Goal: Task Accomplishment & Management: Complete application form

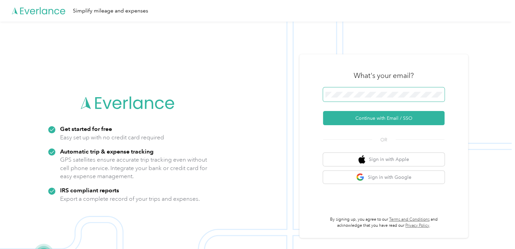
click at [334, 99] on span at bounding box center [384, 94] width 122 height 14
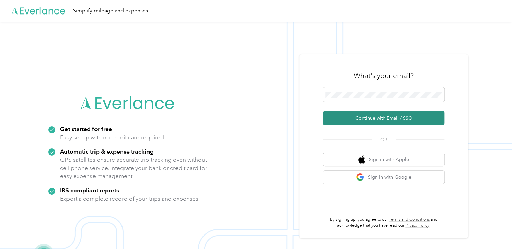
click at [376, 120] on button "Continue with Email / SSO" at bounding box center [384, 118] width 122 height 14
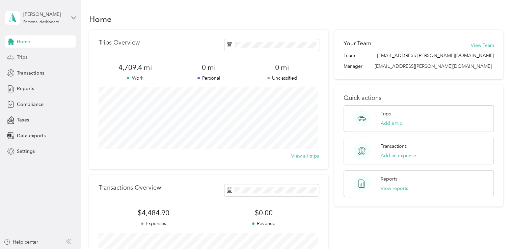
click at [19, 57] on span "Trips" at bounding box center [22, 57] width 10 height 7
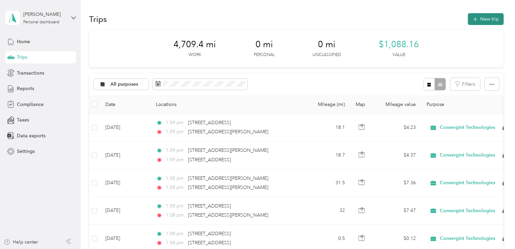
click at [486, 20] on button "New trip" at bounding box center [486, 19] width 36 height 12
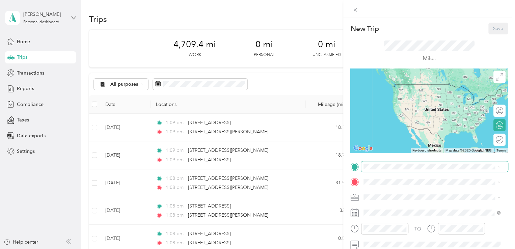
click at [385, 169] on span at bounding box center [434, 166] width 147 height 11
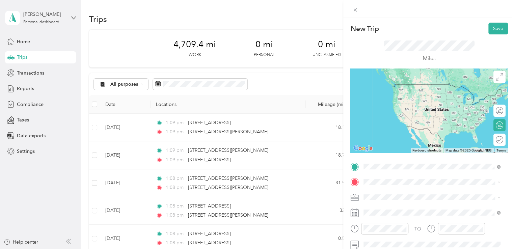
click at [393, 87] on span "[STREET_ADDRESS][PERSON_NAME][US_STATE]" at bounding box center [429, 84] width 105 height 6
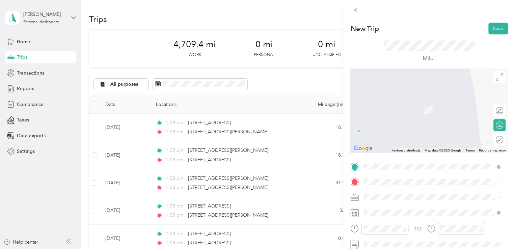
click at [423, 102] on span "[STREET_ADDRESS][US_STATE]" at bounding box center [411, 99] width 68 height 6
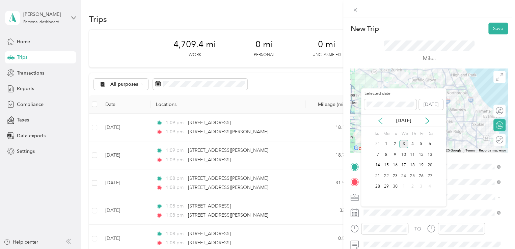
click at [382, 122] on icon at bounding box center [380, 121] width 7 height 7
click at [422, 146] on div "1" at bounding box center [421, 144] width 9 height 8
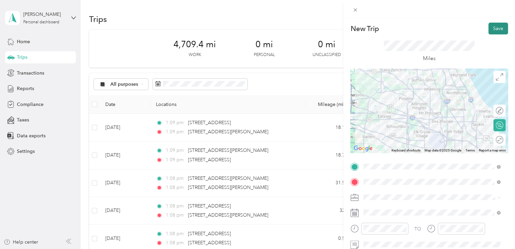
click at [491, 31] on button "Save" at bounding box center [499, 29] width 20 height 12
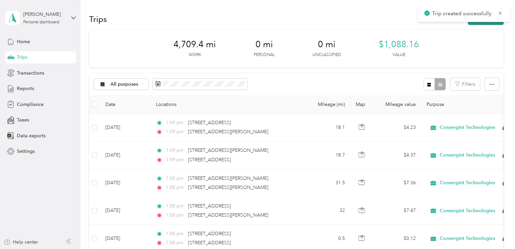
click at [481, 23] on button "New trip" at bounding box center [486, 19] width 36 height 12
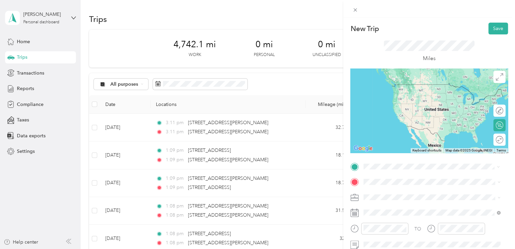
click at [393, 87] on span "[STREET_ADDRESS][US_STATE]" at bounding box center [411, 84] width 68 height 6
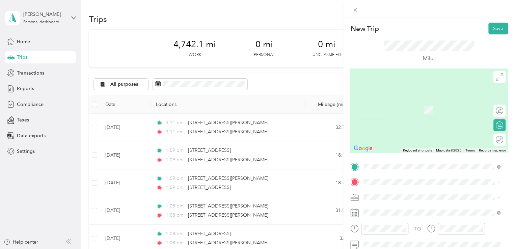
click at [396, 109] on span "[STREET_ADDRESS][PERSON_NAME][US_STATE]" at bounding box center [429, 106] width 105 height 6
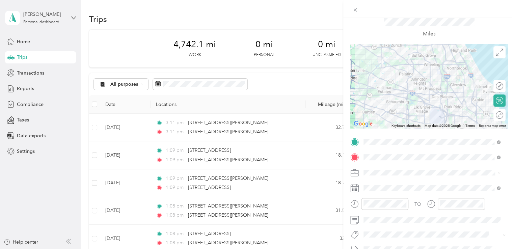
scroll to position [68, 0]
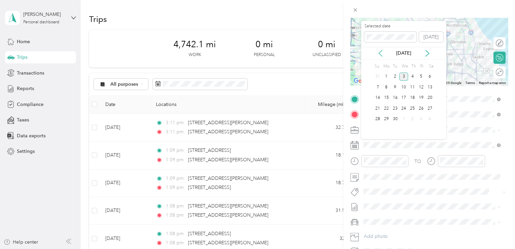
click at [381, 54] on icon at bounding box center [380, 53] width 7 height 7
click at [420, 76] on div "1" at bounding box center [421, 77] width 9 height 8
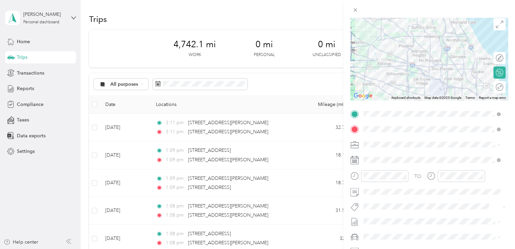
scroll to position [4, 0]
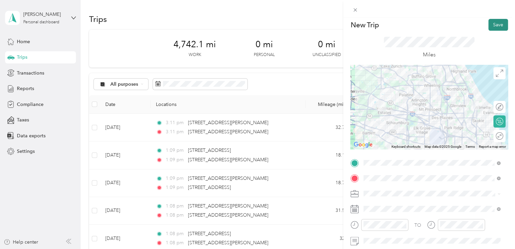
click at [494, 23] on button "Save" at bounding box center [499, 25] width 20 height 12
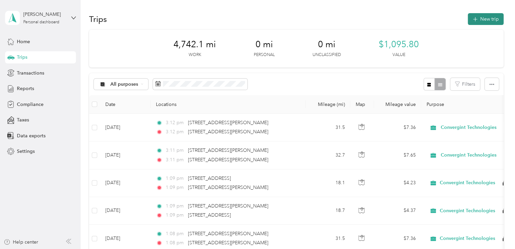
click at [473, 21] on icon "button" at bounding box center [475, 19] width 4 height 4
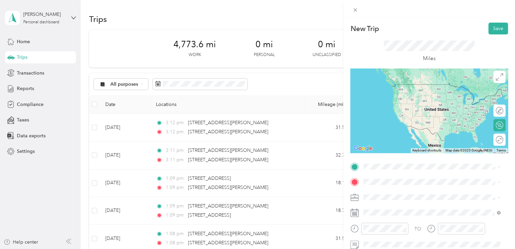
click at [383, 93] on span "[STREET_ADDRESS][PERSON_NAME][US_STATE]" at bounding box center [429, 89] width 105 height 6
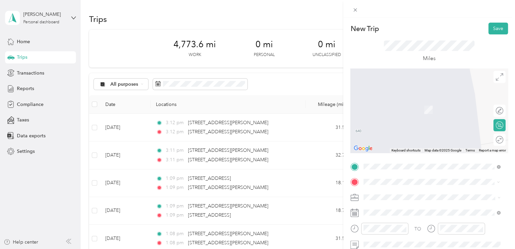
click at [399, 110] on span "[STREET_ADDRESS][US_STATE]" at bounding box center [411, 107] width 68 height 6
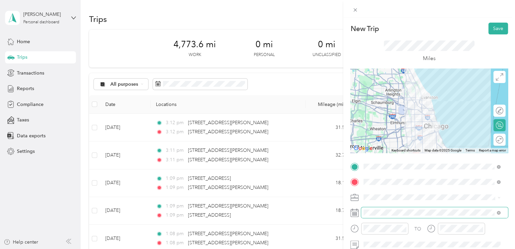
click at [378, 208] on span at bounding box center [434, 212] width 147 height 11
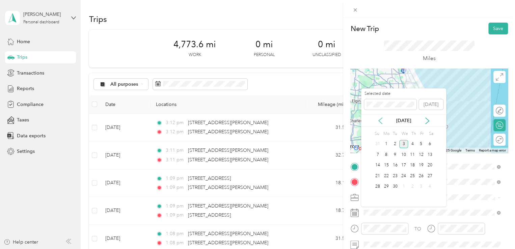
click at [382, 121] on icon at bounding box center [380, 121] width 7 height 7
click at [386, 154] on div "4" at bounding box center [386, 155] width 9 height 8
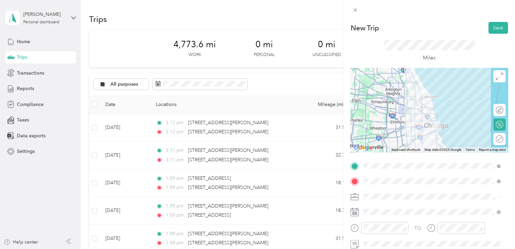
scroll to position [0, 0]
click at [492, 29] on button "Save" at bounding box center [499, 29] width 20 height 12
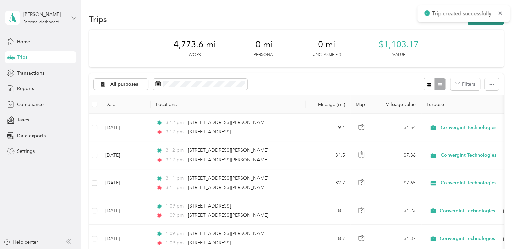
click at [487, 23] on button "New trip" at bounding box center [486, 19] width 36 height 12
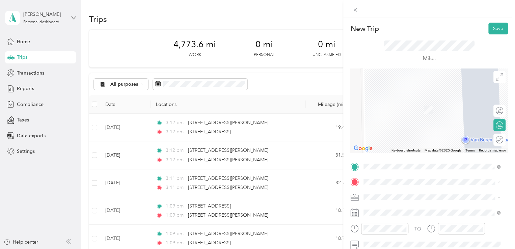
click at [402, 103] on span "[STREET_ADDRESS][US_STATE]" at bounding box center [411, 100] width 68 height 6
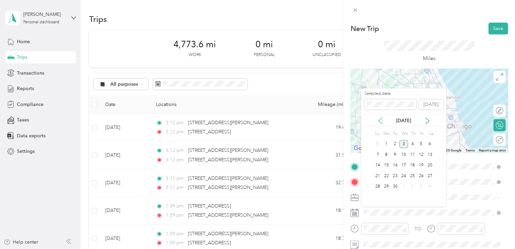
click at [379, 120] on icon at bounding box center [380, 121] width 7 height 7
click at [386, 154] on div "4" at bounding box center [386, 155] width 9 height 8
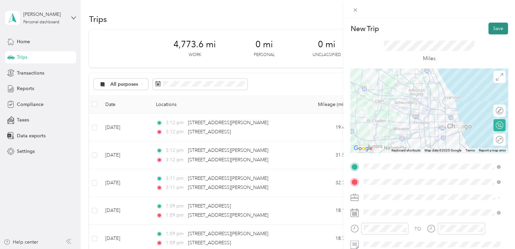
click at [489, 30] on button "Save" at bounding box center [499, 29] width 20 height 12
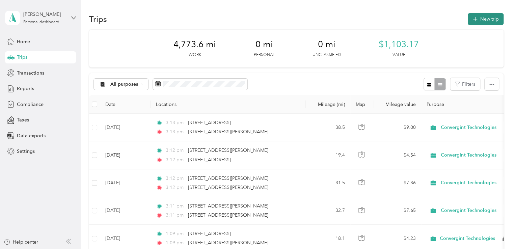
click at [473, 23] on button "New trip" at bounding box center [486, 19] width 36 height 12
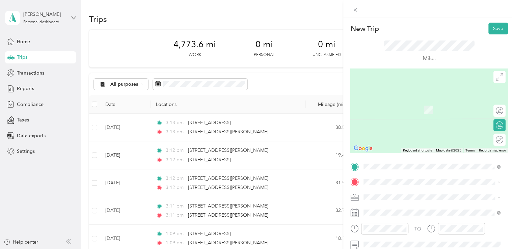
click at [388, 103] on div "[STREET_ADDRESS][PERSON_NAME][US_STATE]" at bounding box center [432, 107] width 132 height 9
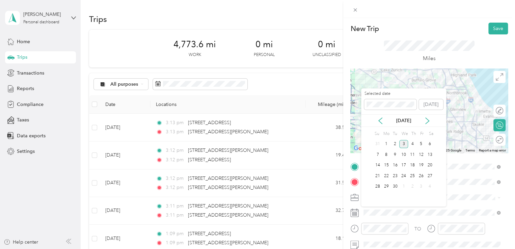
click at [382, 117] on div "[DATE]" at bounding box center [403, 120] width 85 height 7
click at [380, 123] on icon at bounding box center [380, 121] width 7 height 7
click at [386, 157] on div "4" at bounding box center [386, 155] width 9 height 8
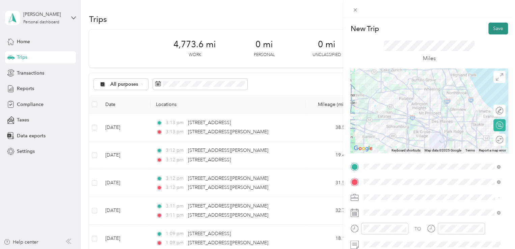
click at [493, 29] on button "Save" at bounding box center [499, 29] width 20 height 12
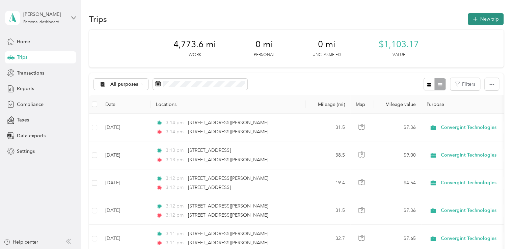
click at [478, 23] on button "New trip" at bounding box center [486, 19] width 36 height 12
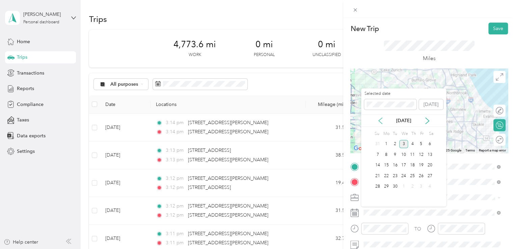
click at [380, 122] on icon at bounding box center [380, 121] width 3 height 6
click at [396, 156] on div "5" at bounding box center [395, 155] width 9 height 8
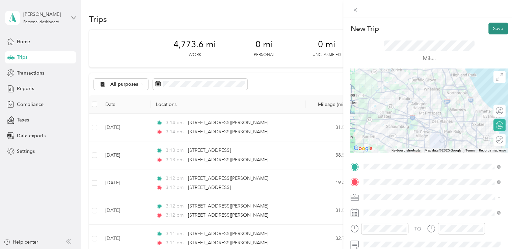
click at [489, 29] on button "Save" at bounding box center [499, 29] width 20 height 12
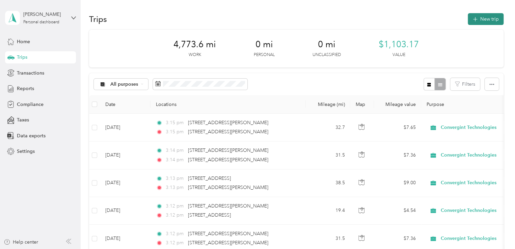
click at [470, 23] on button "New trip" at bounding box center [486, 19] width 36 height 12
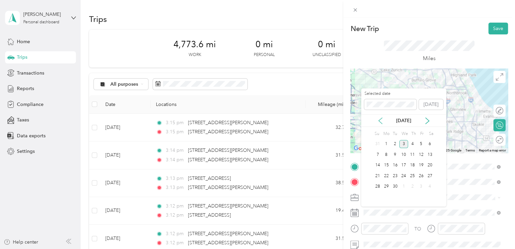
click at [380, 122] on icon at bounding box center [380, 121] width 3 height 6
click at [395, 153] on div "5" at bounding box center [395, 155] width 9 height 8
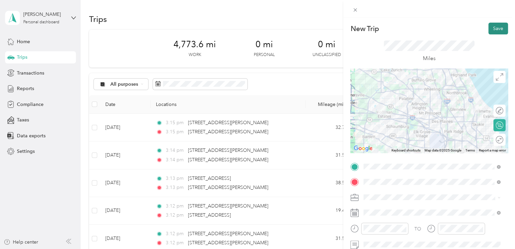
click at [496, 31] on button "Save" at bounding box center [499, 29] width 20 height 12
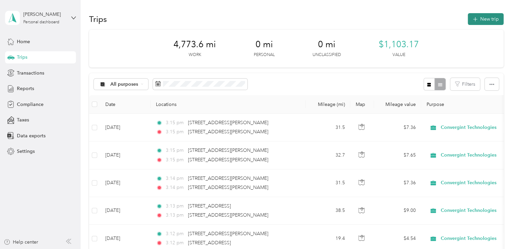
click at [487, 20] on button "New trip" at bounding box center [486, 19] width 36 height 12
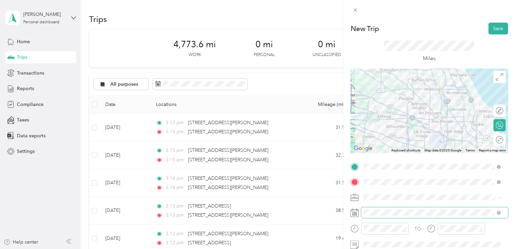
click at [377, 208] on span at bounding box center [434, 212] width 147 height 11
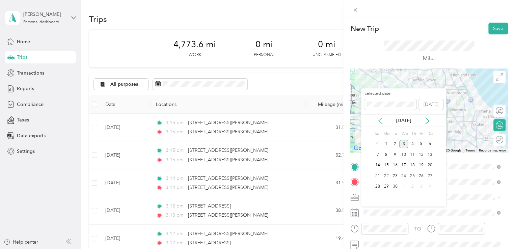
click at [381, 119] on icon at bounding box center [380, 121] width 3 height 6
click at [394, 154] on div "5" at bounding box center [395, 155] width 9 height 8
click at [405, 156] on div "6" at bounding box center [404, 155] width 9 height 8
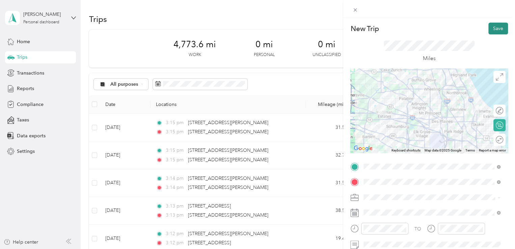
click at [492, 30] on button "Save" at bounding box center [499, 29] width 20 height 12
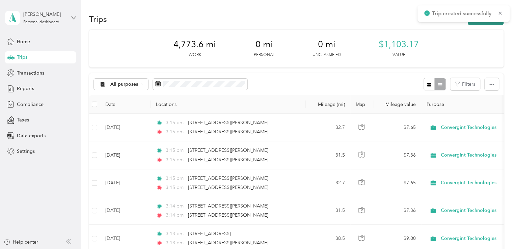
click at [481, 24] on button "New trip" at bounding box center [486, 19] width 36 height 12
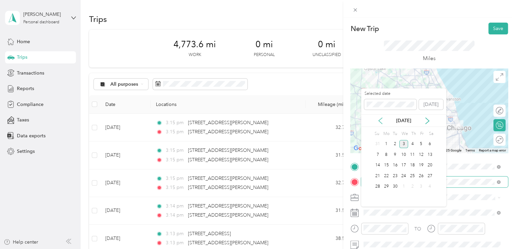
click at [379, 119] on icon at bounding box center [380, 121] width 7 height 7
click at [405, 157] on div "6" at bounding box center [404, 155] width 9 height 8
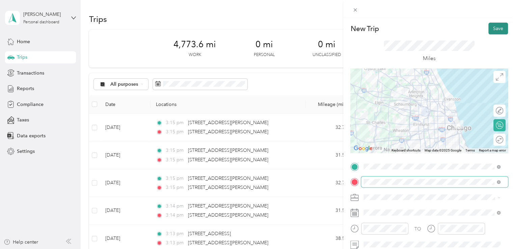
click at [493, 28] on button "Save" at bounding box center [499, 29] width 20 height 12
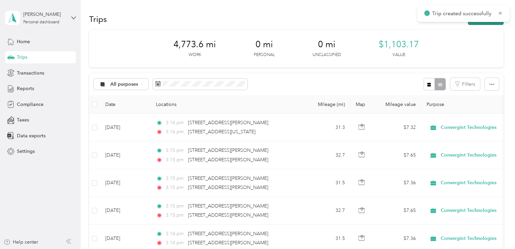
click at [493, 23] on button "New trip" at bounding box center [486, 19] width 36 height 12
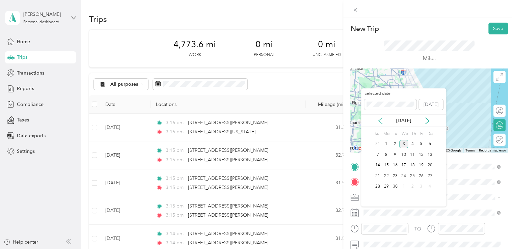
click at [380, 121] on icon at bounding box center [380, 121] width 7 height 7
click at [405, 153] on div "6" at bounding box center [404, 155] width 9 height 8
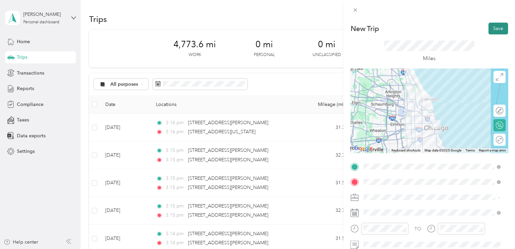
click at [489, 30] on button "Save" at bounding box center [499, 29] width 20 height 12
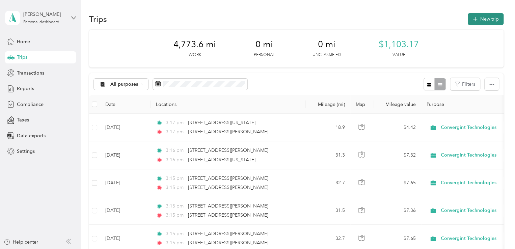
click at [489, 23] on button "New trip" at bounding box center [486, 19] width 36 height 12
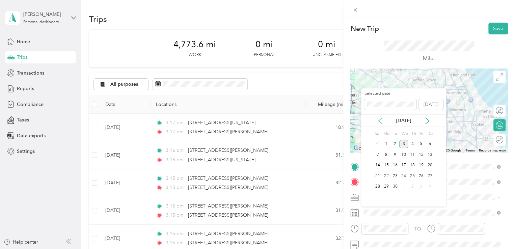
click at [383, 121] on icon at bounding box center [380, 121] width 7 height 7
click at [419, 153] on div "8" at bounding box center [421, 155] width 9 height 8
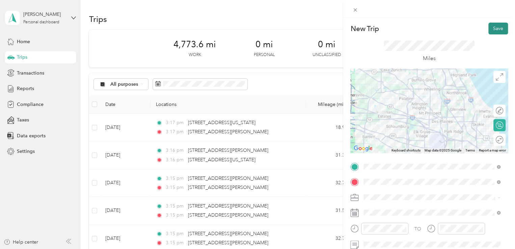
click at [496, 32] on button "Save" at bounding box center [499, 29] width 20 height 12
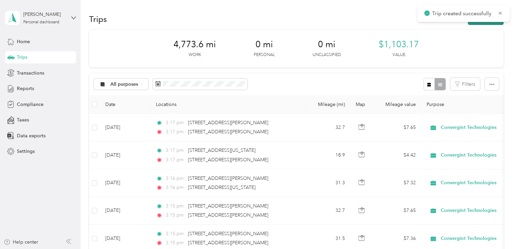
click at [476, 23] on button "New trip" at bounding box center [486, 19] width 36 height 12
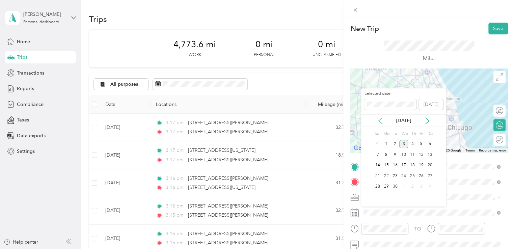
click at [381, 121] on icon at bounding box center [380, 121] width 7 height 7
click at [422, 156] on div "8" at bounding box center [421, 155] width 9 height 8
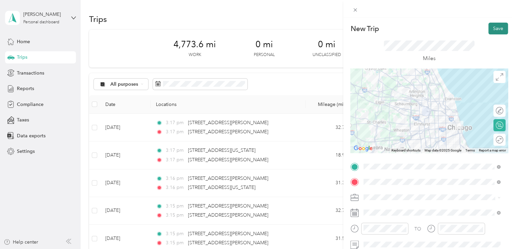
click at [493, 27] on button "Save" at bounding box center [499, 29] width 20 height 12
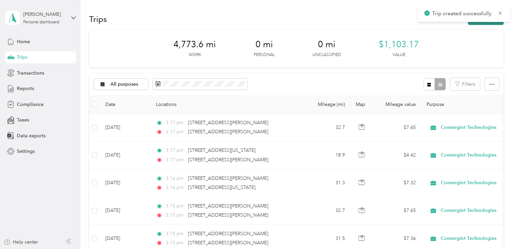
click at [476, 23] on button "New trip" at bounding box center [486, 19] width 36 height 12
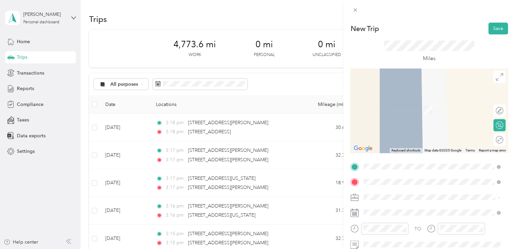
click at [388, 114] on li "[STREET_ADDRESS][PERSON_NAME][US_STATE]" at bounding box center [432, 107] width 142 height 14
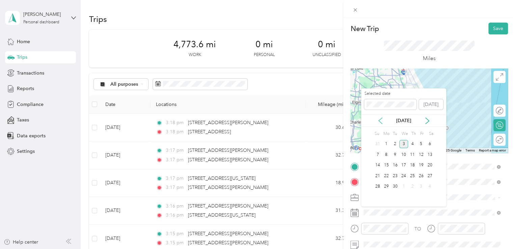
click at [381, 119] on icon at bounding box center [380, 121] width 7 height 7
click at [423, 158] on div "8" at bounding box center [421, 155] width 9 height 11
click at [423, 155] on div "8" at bounding box center [421, 155] width 9 height 8
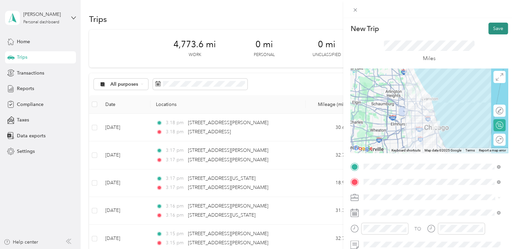
click at [497, 32] on button "Save" at bounding box center [499, 29] width 20 height 12
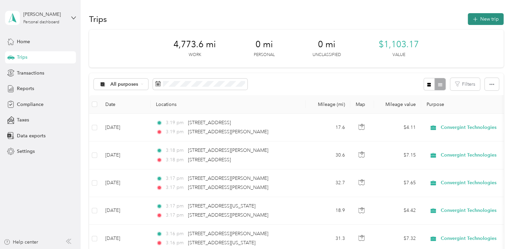
click at [485, 22] on button "New trip" at bounding box center [486, 19] width 36 height 12
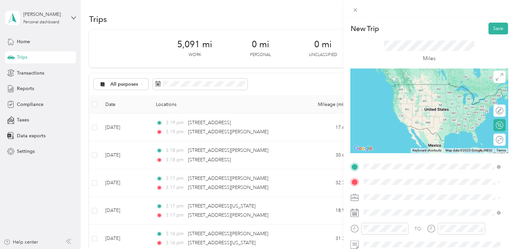
click at [392, 99] on li "[STREET_ADDRESS][PERSON_NAME][US_STATE]" at bounding box center [432, 92] width 142 height 14
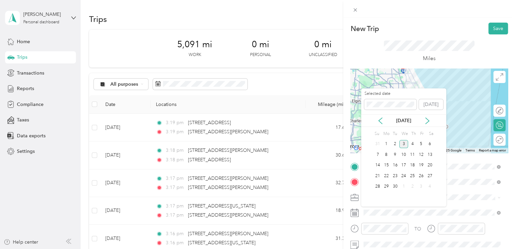
click at [380, 116] on div "[DATE]" at bounding box center [403, 120] width 85 height 12
click at [380, 121] on icon at bounding box center [380, 121] width 7 height 7
click at [387, 163] on div "11" at bounding box center [386, 165] width 9 height 8
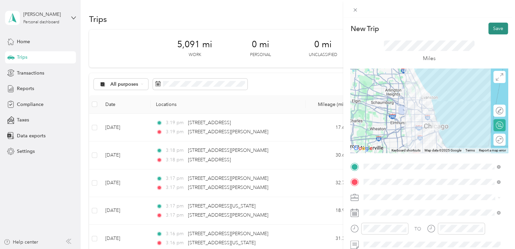
click at [491, 29] on button "Save" at bounding box center [499, 29] width 20 height 12
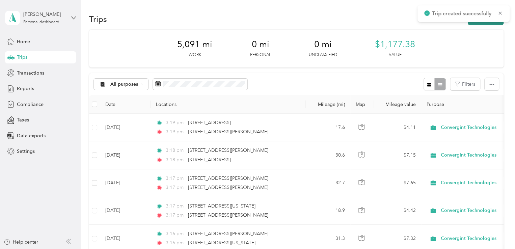
click at [485, 23] on button "New trip" at bounding box center [486, 19] width 36 height 12
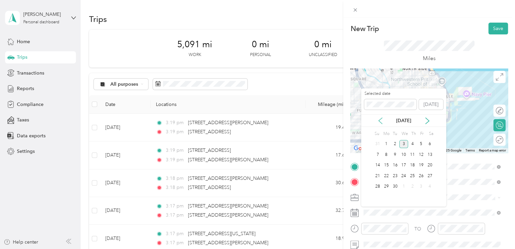
click at [377, 119] on icon at bounding box center [380, 121] width 7 height 7
click at [386, 166] on div "11" at bounding box center [386, 165] width 9 height 8
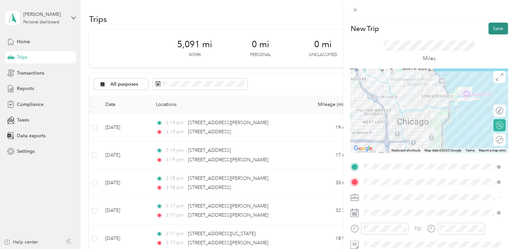
click at [494, 33] on button "Save" at bounding box center [499, 29] width 20 height 12
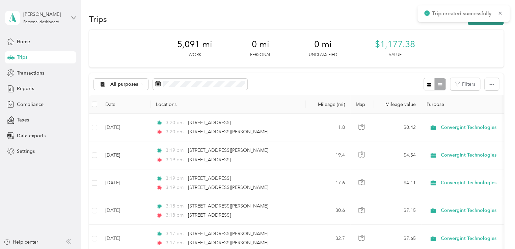
click at [471, 23] on button "New trip" at bounding box center [486, 19] width 36 height 12
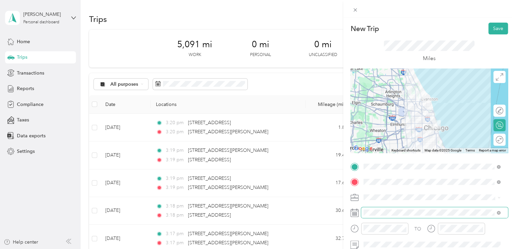
click at [380, 217] on span at bounding box center [434, 212] width 147 height 11
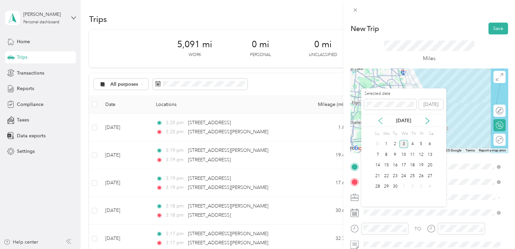
click at [381, 119] on icon at bounding box center [380, 121] width 7 height 7
click at [388, 166] on div "11" at bounding box center [386, 165] width 9 height 8
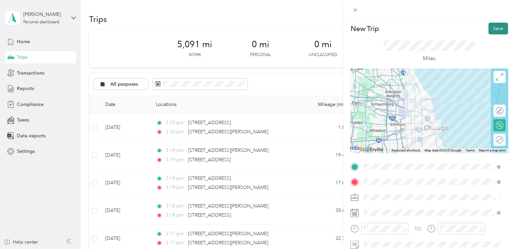
click at [494, 30] on button "Save" at bounding box center [499, 29] width 20 height 12
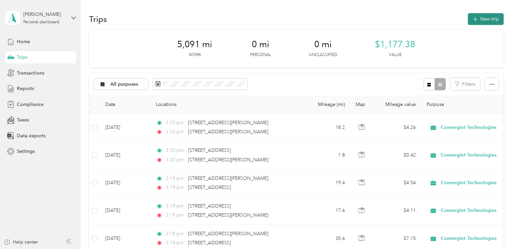
click at [484, 23] on button "New trip" at bounding box center [486, 19] width 36 height 12
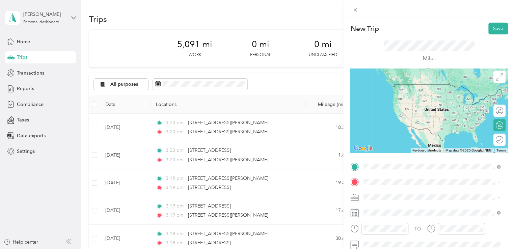
click at [393, 94] on span "[STREET_ADDRESS][PERSON_NAME][US_STATE]" at bounding box center [429, 91] width 105 height 6
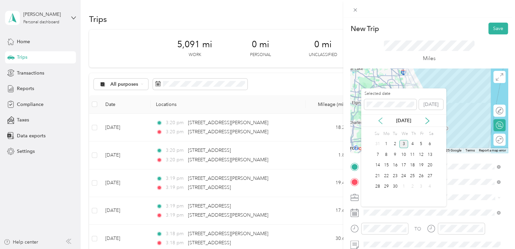
click at [381, 122] on icon at bounding box center [380, 121] width 7 height 7
click at [396, 164] on div "12" at bounding box center [395, 165] width 9 height 8
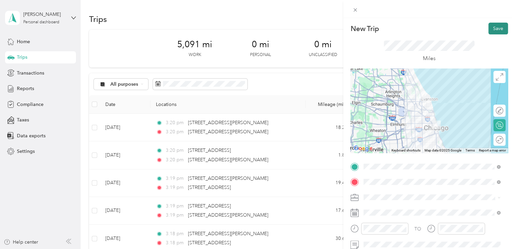
click at [491, 31] on button "Save" at bounding box center [499, 29] width 20 height 12
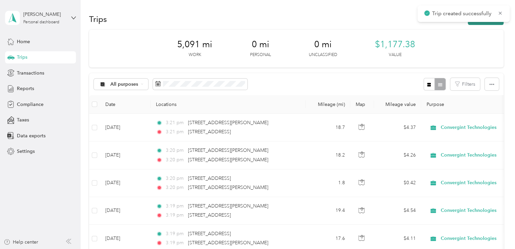
click at [487, 22] on button "New trip" at bounding box center [486, 19] width 36 height 12
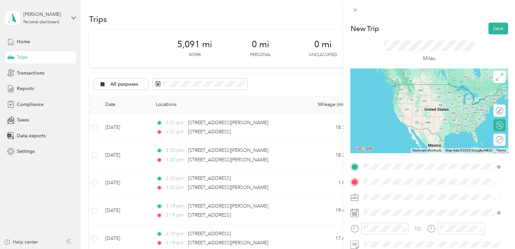
click at [400, 89] on div "[STREET_ADDRESS][US_STATE]" at bounding box center [432, 84] width 132 height 9
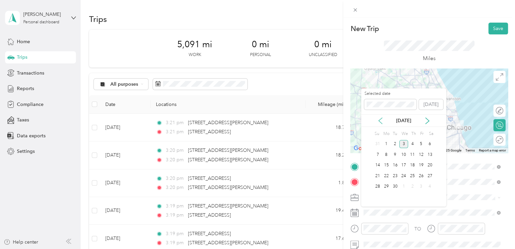
click at [379, 121] on icon at bounding box center [380, 121] width 3 height 6
click at [394, 165] on div "12" at bounding box center [395, 165] width 9 height 8
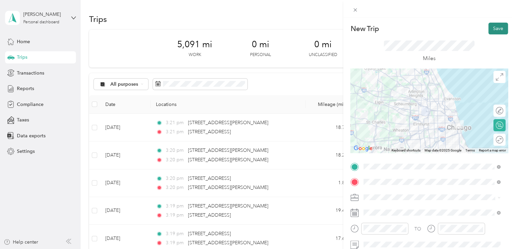
click at [494, 31] on button "Save" at bounding box center [499, 29] width 20 height 12
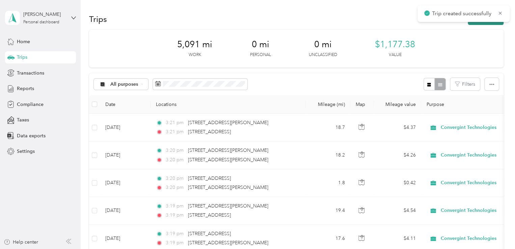
click at [483, 22] on button "New trip" at bounding box center [486, 19] width 36 height 12
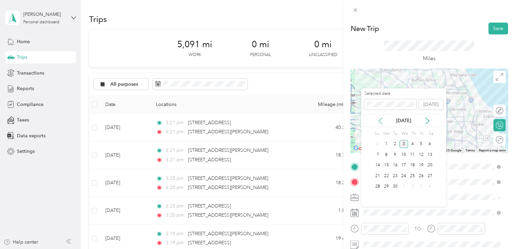
click at [378, 122] on icon at bounding box center [380, 121] width 7 height 7
click at [396, 164] on div "12" at bounding box center [395, 165] width 9 height 8
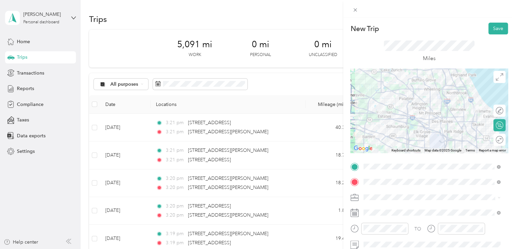
drag, startPoint x: 481, startPoint y: 48, endPoint x: 486, endPoint y: 40, distance: 9.2
click at [481, 48] on div "Miles" at bounding box center [430, 51] width 158 height 34
click at [493, 31] on button "Save" at bounding box center [499, 29] width 20 height 12
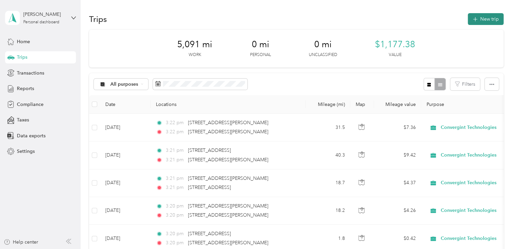
click at [478, 21] on button "New trip" at bounding box center [486, 19] width 36 height 12
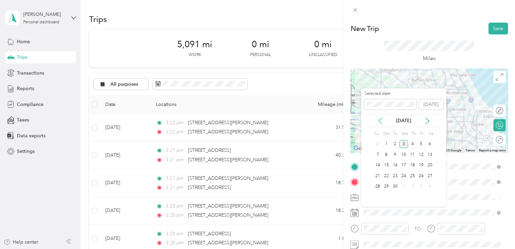
click at [381, 121] on icon at bounding box center [380, 121] width 7 height 7
click at [415, 168] on div "14" at bounding box center [412, 165] width 9 height 8
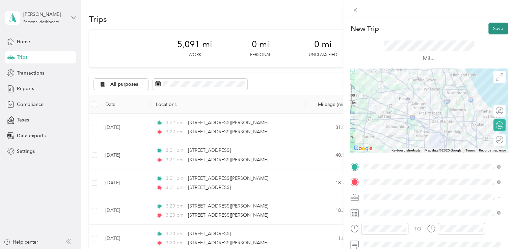
click at [496, 31] on button "Save" at bounding box center [499, 29] width 20 height 12
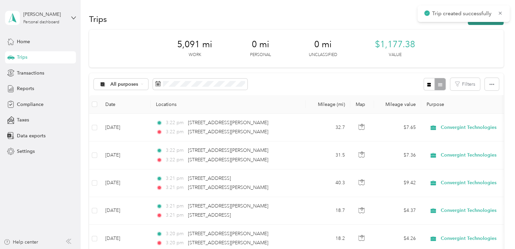
click at [477, 23] on button "New trip" at bounding box center [486, 19] width 36 height 12
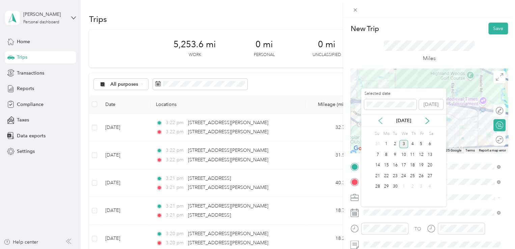
click at [382, 121] on icon at bounding box center [380, 121] width 7 height 7
click at [415, 164] on div "14" at bounding box center [412, 165] width 9 height 8
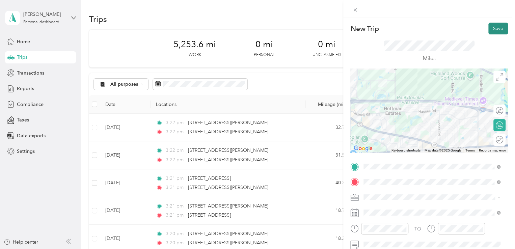
click at [490, 28] on button "Save" at bounding box center [499, 29] width 20 height 12
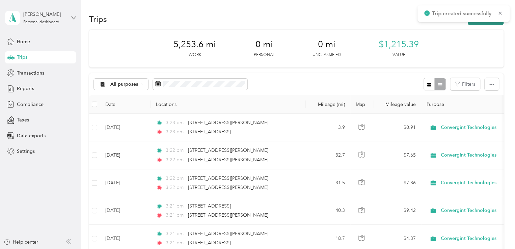
click at [482, 23] on button "New trip" at bounding box center [486, 19] width 36 height 12
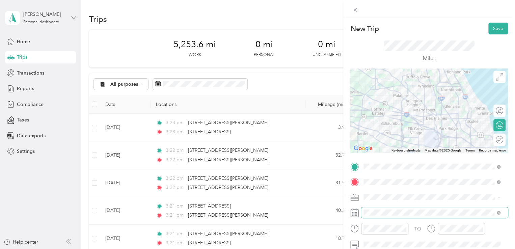
click at [370, 209] on span at bounding box center [434, 212] width 147 height 11
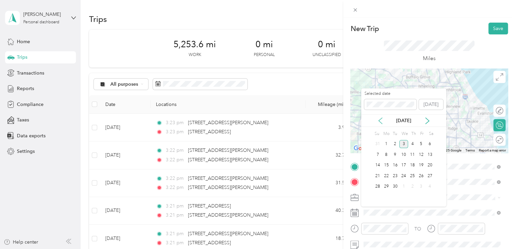
click at [381, 121] on icon at bounding box center [380, 121] width 7 height 7
click at [413, 166] on div "14" at bounding box center [412, 165] width 9 height 8
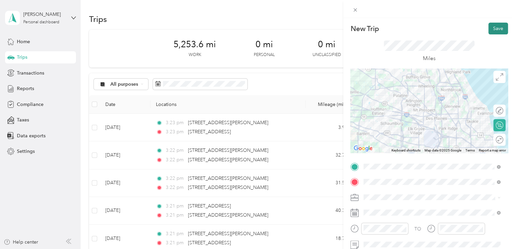
click at [492, 31] on button "Save" at bounding box center [499, 29] width 20 height 12
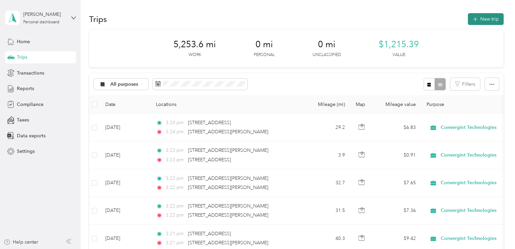
click at [483, 23] on button "New trip" at bounding box center [486, 19] width 36 height 12
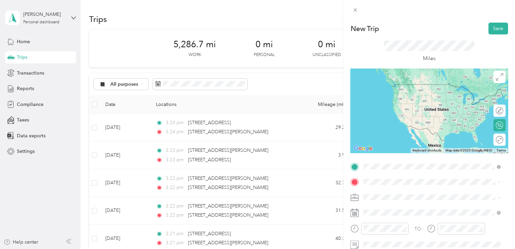
click at [382, 95] on span "[STREET_ADDRESS][PERSON_NAME][US_STATE]" at bounding box center [429, 91] width 105 height 6
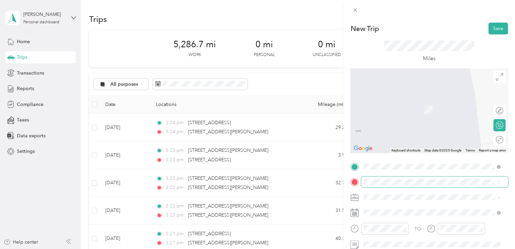
click at [376, 178] on span at bounding box center [434, 182] width 147 height 11
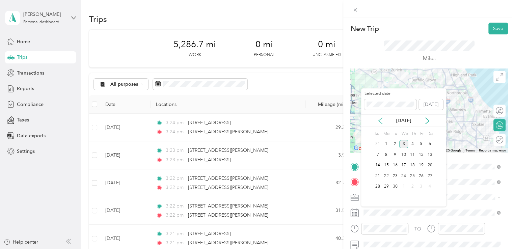
click at [383, 118] on icon at bounding box center [380, 121] width 7 height 7
click at [388, 176] on div "18" at bounding box center [386, 176] width 9 height 8
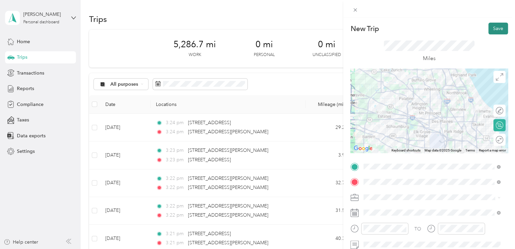
click at [495, 31] on button "Save" at bounding box center [499, 29] width 20 height 12
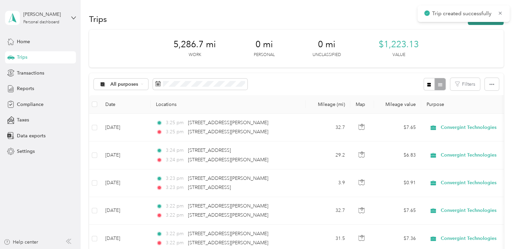
click at [484, 25] on button "New trip" at bounding box center [486, 19] width 36 height 12
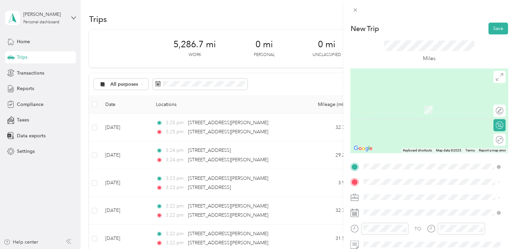
click at [390, 109] on span "[STREET_ADDRESS][PERSON_NAME][US_STATE]" at bounding box center [429, 106] width 105 height 6
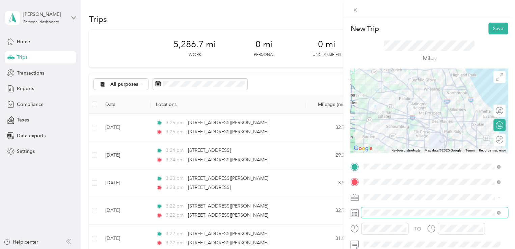
click at [384, 208] on span at bounding box center [434, 212] width 147 height 11
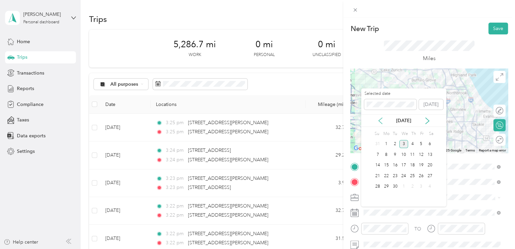
click at [381, 122] on icon at bounding box center [380, 121] width 7 height 7
click at [387, 177] on div "18" at bounding box center [386, 176] width 9 height 8
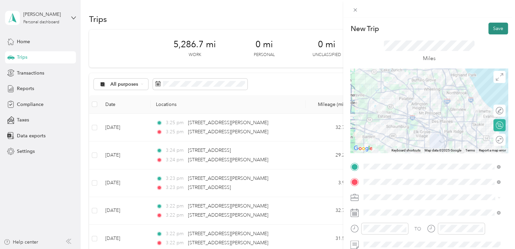
click at [489, 30] on button "Save" at bounding box center [499, 29] width 20 height 12
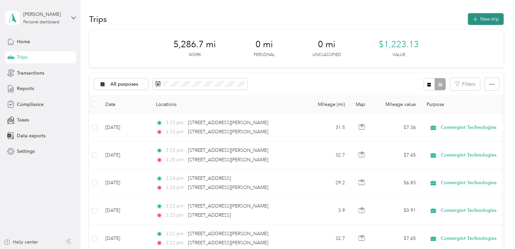
click at [478, 23] on button "New trip" at bounding box center [486, 19] width 36 height 12
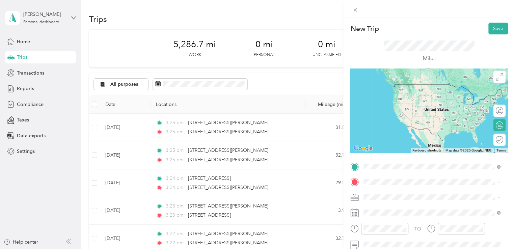
click at [381, 95] on span "[STREET_ADDRESS][PERSON_NAME][US_STATE]" at bounding box center [429, 91] width 105 height 6
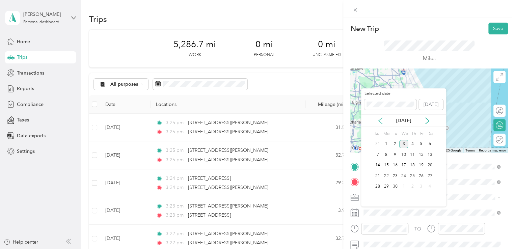
click at [383, 119] on icon at bounding box center [380, 121] width 7 height 7
click at [397, 174] on div "19" at bounding box center [395, 176] width 9 height 8
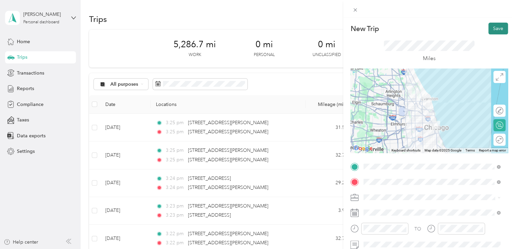
click at [494, 32] on button "Save" at bounding box center [499, 29] width 20 height 12
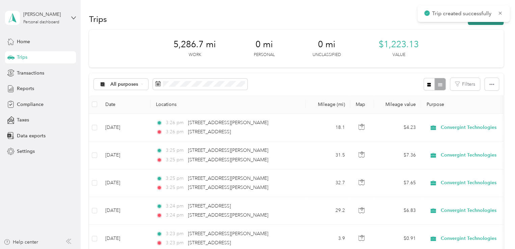
click at [485, 23] on button "New trip" at bounding box center [486, 19] width 36 height 12
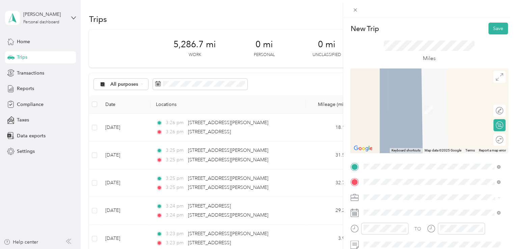
click at [381, 114] on li "[STREET_ADDRESS][PERSON_NAME][US_STATE]" at bounding box center [432, 107] width 142 height 14
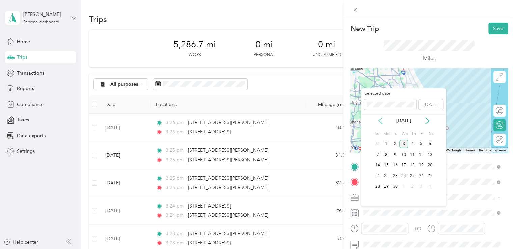
click at [380, 121] on icon at bounding box center [380, 121] width 7 height 7
click at [395, 176] on div "19" at bounding box center [395, 176] width 9 height 8
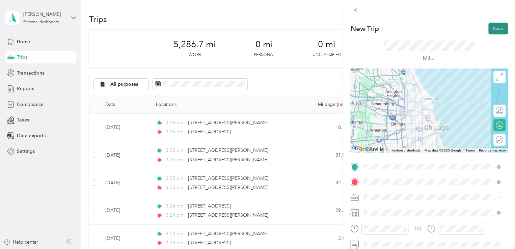
click at [494, 29] on button "Save" at bounding box center [499, 29] width 20 height 12
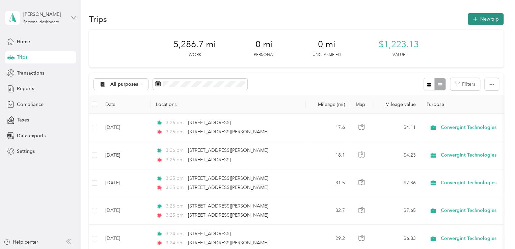
click at [478, 22] on button "New trip" at bounding box center [486, 19] width 36 height 12
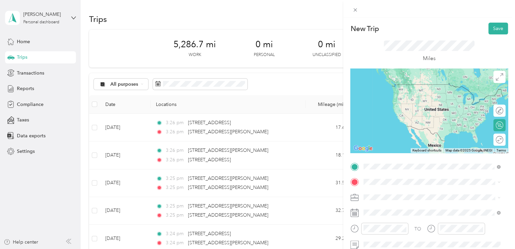
click at [392, 91] on span "[STREET_ADDRESS][PERSON_NAME][US_STATE]" at bounding box center [429, 91] width 105 height 6
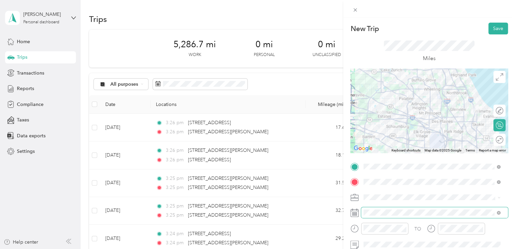
click at [381, 216] on span at bounding box center [434, 212] width 147 height 11
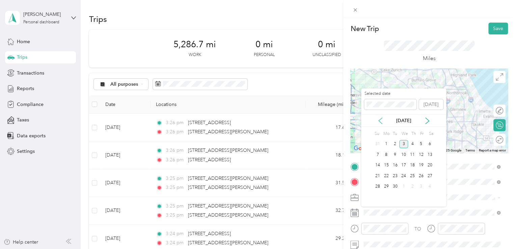
click at [380, 118] on icon at bounding box center [380, 121] width 7 height 7
click at [403, 176] on div "20" at bounding box center [404, 176] width 9 height 8
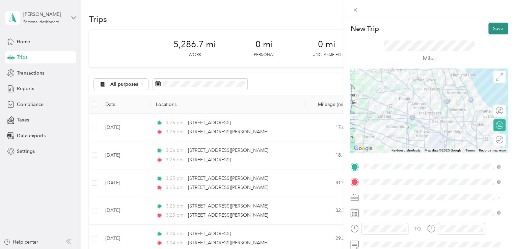
click at [494, 32] on button "Save" at bounding box center [499, 29] width 20 height 12
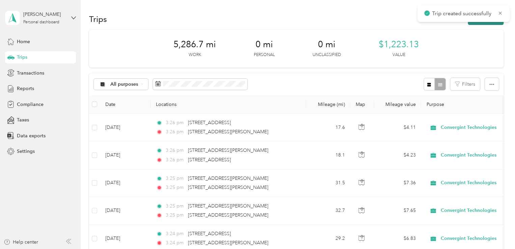
click at [486, 25] on button "New trip" at bounding box center [486, 19] width 36 height 12
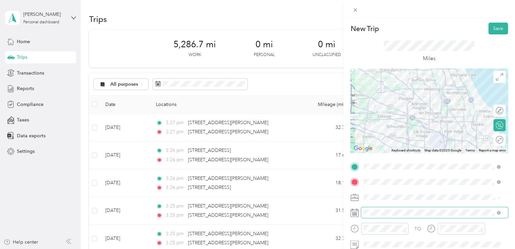
click at [378, 218] on div "TO Add photo" at bounding box center [430, 242] width 158 height 163
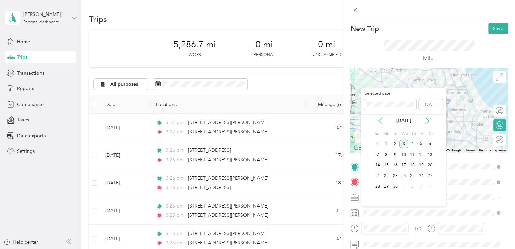
click at [380, 122] on icon at bounding box center [380, 121] width 3 height 6
click at [405, 177] on div "20" at bounding box center [404, 176] width 9 height 8
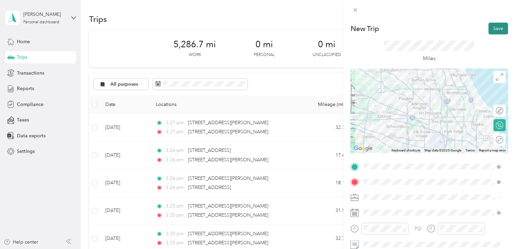
click at [496, 33] on button "Save" at bounding box center [499, 29] width 20 height 12
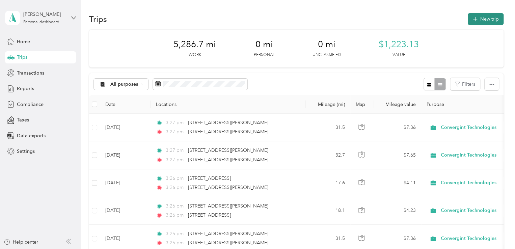
click at [475, 22] on button "New trip" at bounding box center [486, 19] width 36 height 12
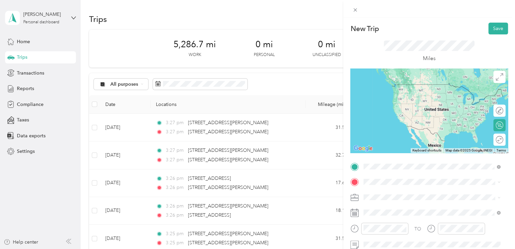
click at [379, 95] on span "[STREET_ADDRESS][PERSON_NAME][US_STATE]" at bounding box center [429, 91] width 105 height 6
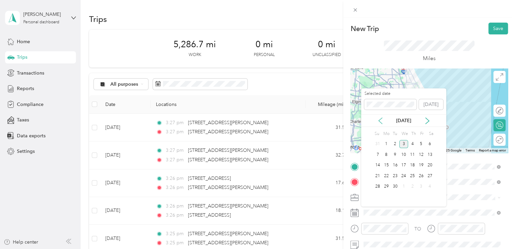
click at [381, 123] on icon at bounding box center [380, 121] width 7 height 7
click at [413, 177] on div "21" at bounding box center [412, 176] width 9 height 8
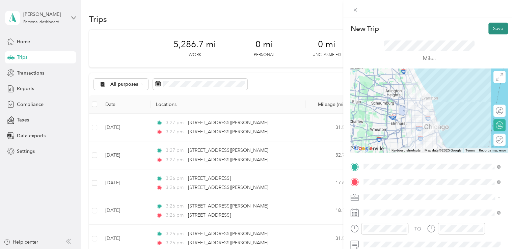
click at [490, 31] on button "Save" at bounding box center [499, 29] width 20 height 12
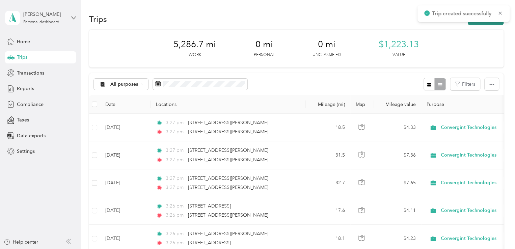
click at [472, 24] on button "New trip" at bounding box center [486, 19] width 36 height 12
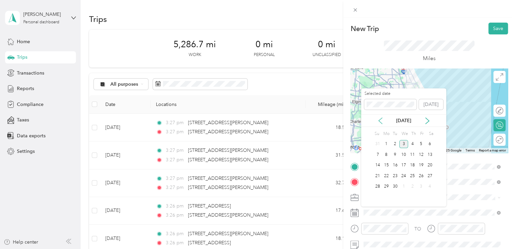
click at [381, 123] on icon at bounding box center [380, 121] width 7 height 7
click at [414, 177] on div "21" at bounding box center [412, 176] width 9 height 8
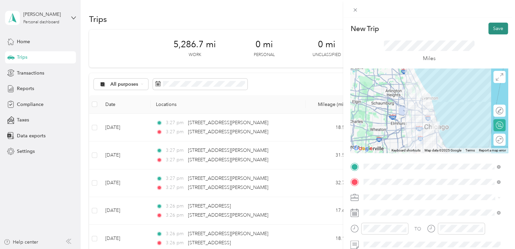
click at [495, 32] on button "Save" at bounding box center [499, 29] width 20 height 12
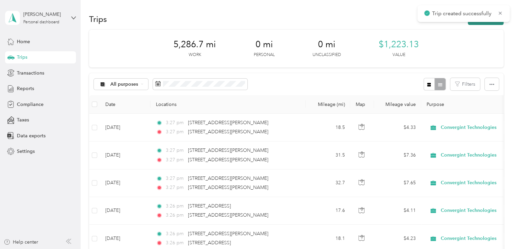
click at [490, 23] on button "New trip" at bounding box center [486, 19] width 36 height 12
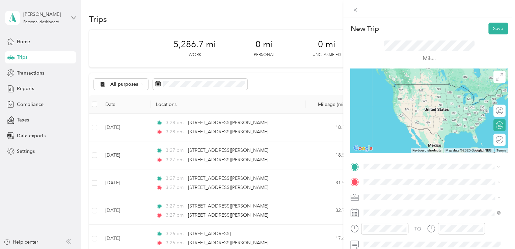
click at [383, 89] on span "[STREET_ADDRESS][PERSON_NAME][US_STATE]" at bounding box center [429, 91] width 105 height 6
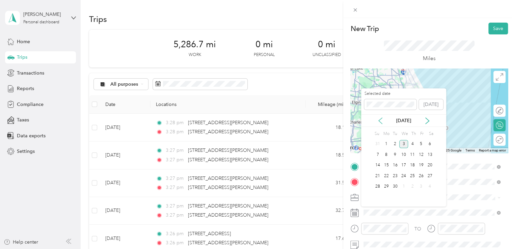
click at [378, 122] on icon at bounding box center [380, 121] width 7 height 7
click at [421, 176] on div "22" at bounding box center [421, 176] width 9 height 8
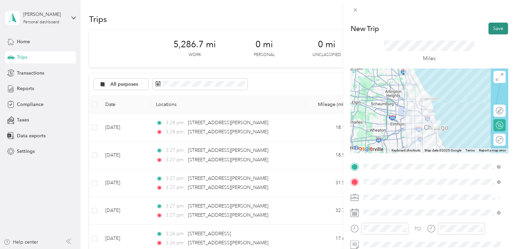
click at [491, 30] on button "Save" at bounding box center [499, 29] width 20 height 12
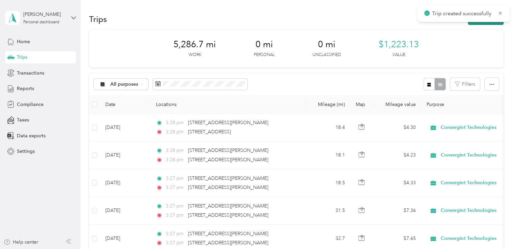
click at [485, 23] on button "New trip" at bounding box center [486, 19] width 36 height 12
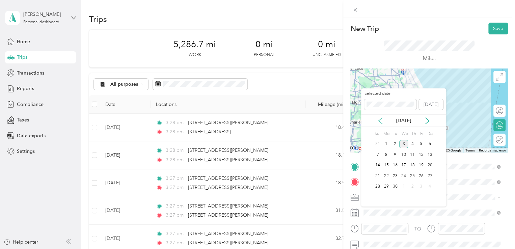
click at [382, 120] on icon at bounding box center [380, 121] width 7 height 7
click at [422, 175] on div "22" at bounding box center [421, 176] width 9 height 8
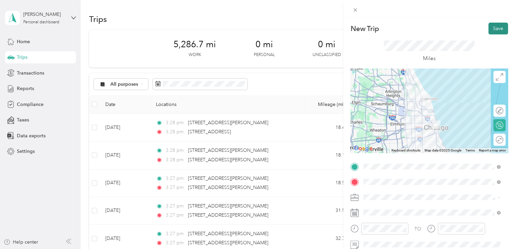
click at [503, 27] on button "Save" at bounding box center [499, 29] width 20 height 12
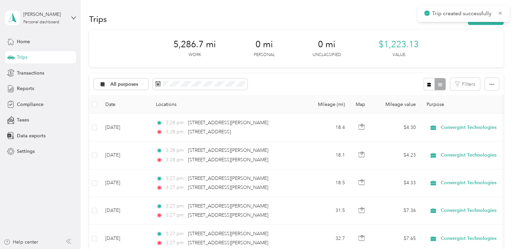
click at [491, 28] on div "New Trip Save This trip cannot be edited because it is either under review, app…" at bounding box center [352, 124] width 515 height 249
click at [499, 15] on icon at bounding box center [500, 13] width 5 height 6
click at [486, 22] on button "New trip" at bounding box center [486, 19] width 36 height 12
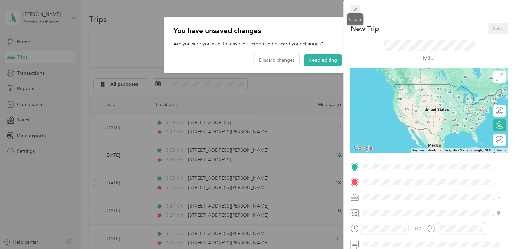
click at [355, 10] on icon at bounding box center [356, 10] width 6 height 6
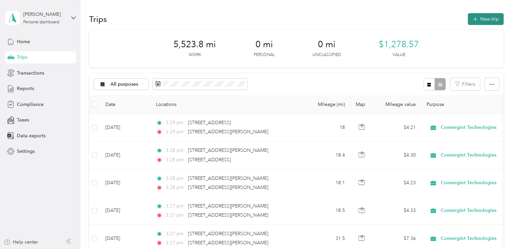
click at [483, 23] on button "New trip" at bounding box center [486, 19] width 36 height 12
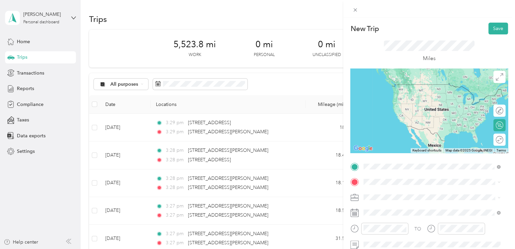
click at [387, 97] on div "[STREET_ADDRESS][PERSON_NAME][US_STATE]" at bounding box center [432, 91] width 132 height 9
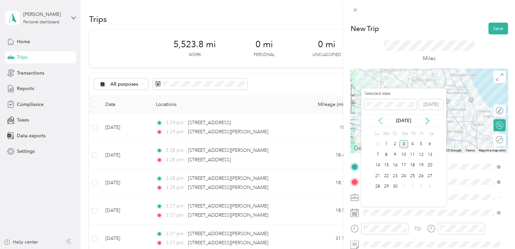
click at [380, 120] on icon at bounding box center [380, 121] width 7 height 7
click at [386, 187] on div "25" at bounding box center [386, 187] width 9 height 8
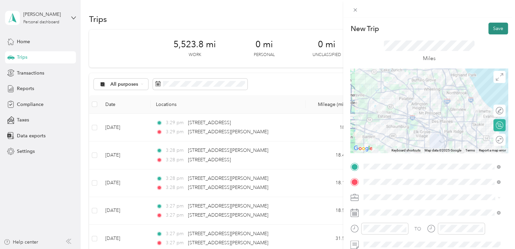
click at [491, 30] on button "Save" at bounding box center [499, 29] width 20 height 12
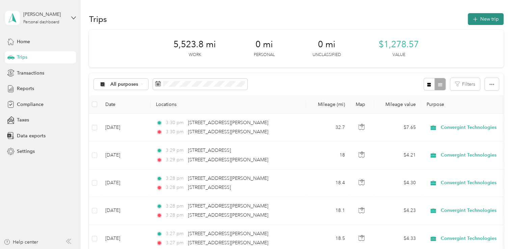
click at [474, 20] on icon "button" at bounding box center [475, 20] width 8 height 8
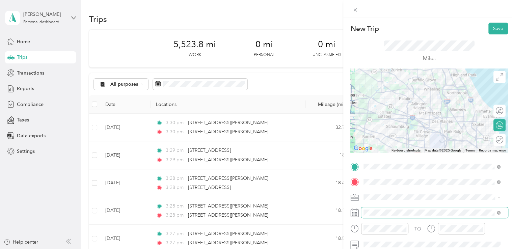
click at [380, 209] on span at bounding box center [434, 212] width 147 height 11
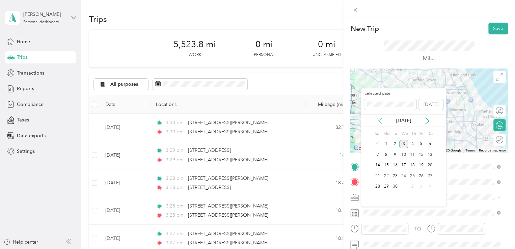
click at [380, 121] on icon at bounding box center [380, 121] width 7 height 7
click at [386, 187] on div "25" at bounding box center [386, 187] width 9 height 8
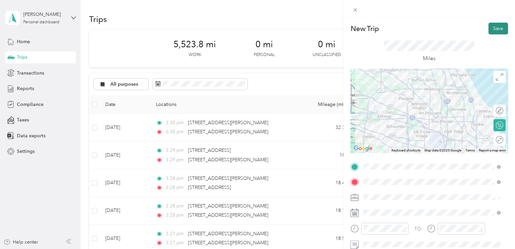
click at [492, 31] on button "Save" at bounding box center [499, 29] width 20 height 12
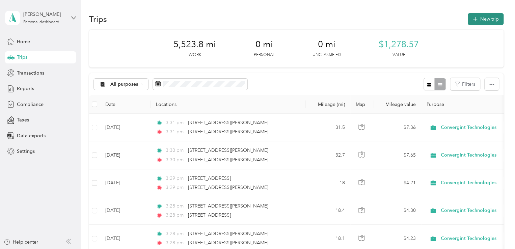
click at [480, 23] on button "New trip" at bounding box center [486, 19] width 36 height 12
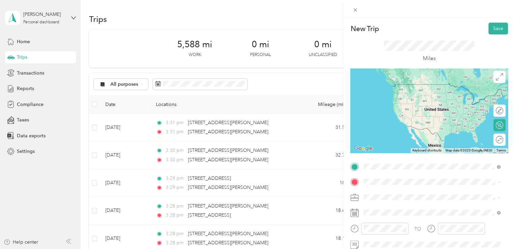
click at [378, 93] on span "[STREET_ADDRESS][PERSON_NAME][US_STATE]" at bounding box center [429, 91] width 105 height 6
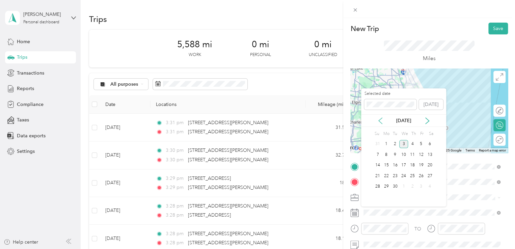
click at [381, 122] on icon at bounding box center [380, 121] width 7 height 7
click at [398, 185] on div "26" at bounding box center [395, 187] width 9 height 8
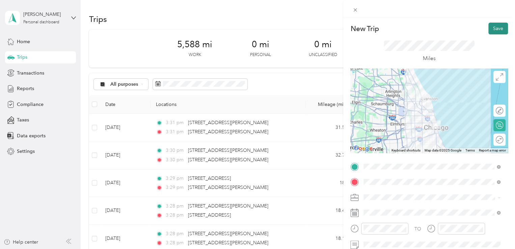
click at [493, 30] on button "Save" at bounding box center [499, 29] width 20 height 12
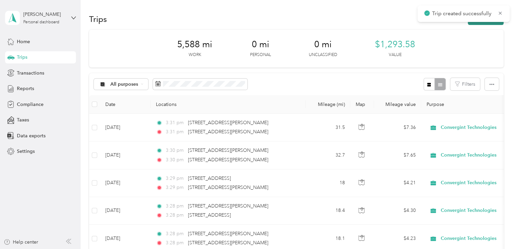
click at [479, 23] on button "New trip" at bounding box center [486, 19] width 36 height 12
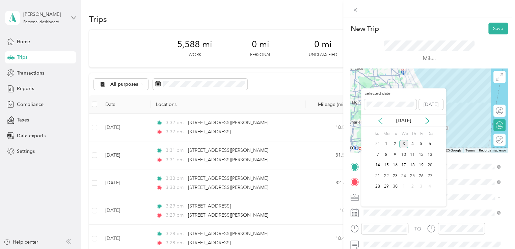
click at [379, 120] on icon at bounding box center [380, 121] width 3 height 6
click at [398, 187] on div "26" at bounding box center [395, 187] width 9 height 8
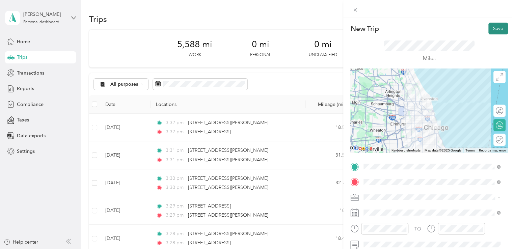
click at [493, 28] on button "Save" at bounding box center [499, 29] width 20 height 12
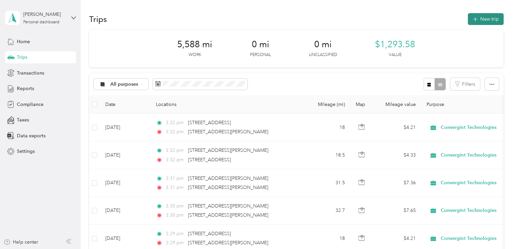
click at [488, 23] on button "New trip" at bounding box center [486, 19] width 36 height 12
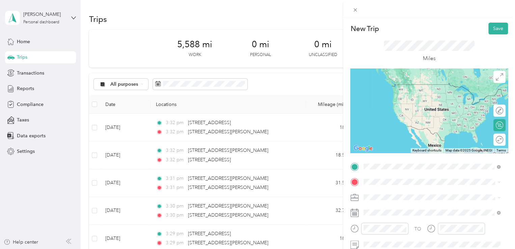
click at [388, 95] on span "[STREET_ADDRESS][PERSON_NAME][US_STATE]" at bounding box center [429, 91] width 105 height 6
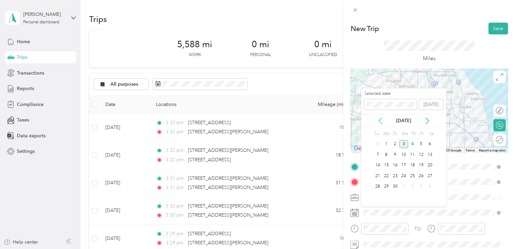
click at [379, 121] on icon at bounding box center [380, 121] width 3 height 6
click at [405, 185] on div "27" at bounding box center [404, 187] width 9 height 8
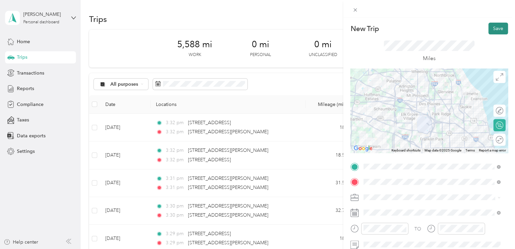
click at [489, 29] on button "Save" at bounding box center [499, 29] width 20 height 12
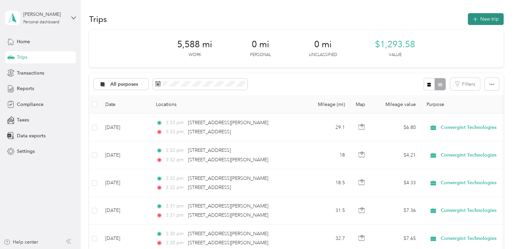
click at [474, 23] on button "New trip" at bounding box center [486, 19] width 36 height 12
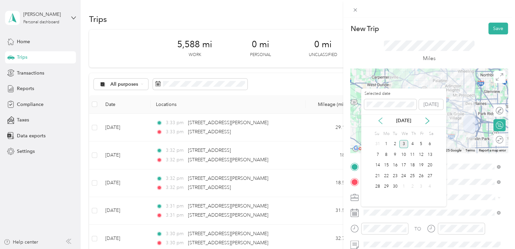
click at [380, 118] on icon at bounding box center [380, 121] width 7 height 7
click at [403, 186] on div "27" at bounding box center [404, 187] width 9 height 8
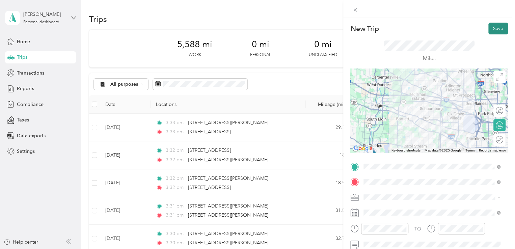
click at [502, 24] on button "Save" at bounding box center [499, 29] width 20 height 12
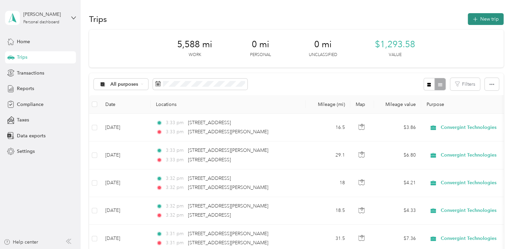
click at [489, 24] on button "New trip" at bounding box center [486, 19] width 36 height 12
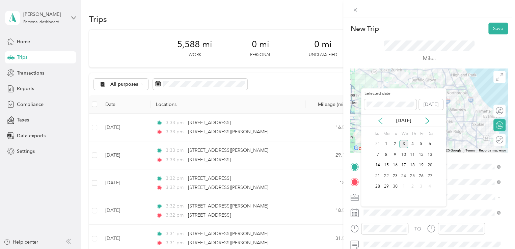
click at [380, 122] on icon at bounding box center [380, 121] width 7 height 7
click at [405, 185] on div "27" at bounding box center [404, 187] width 9 height 8
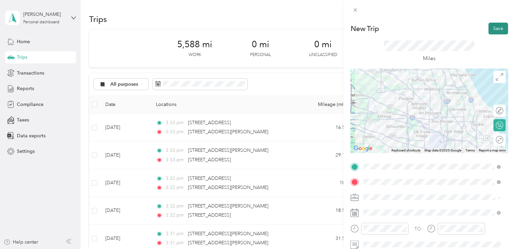
click at [491, 31] on button "Save" at bounding box center [499, 29] width 20 height 12
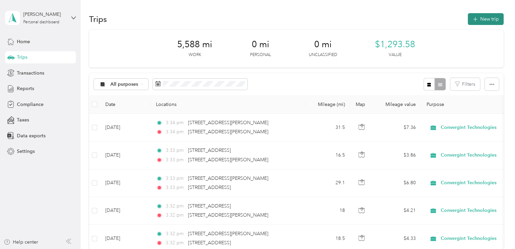
click at [484, 24] on button "New trip" at bounding box center [486, 19] width 36 height 12
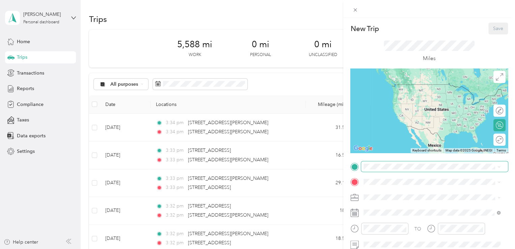
click at [386, 170] on span at bounding box center [434, 166] width 147 height 11
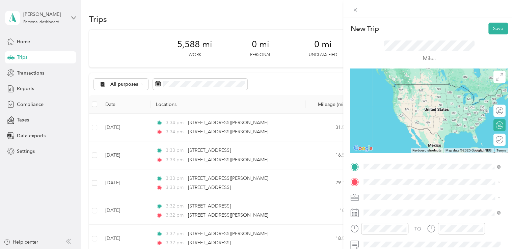
click at [381, 99] on li "[STREET_ADDRESS][PERSON_NAME][US_STATE]" at bounding box center [432, 92] width 142 height 14
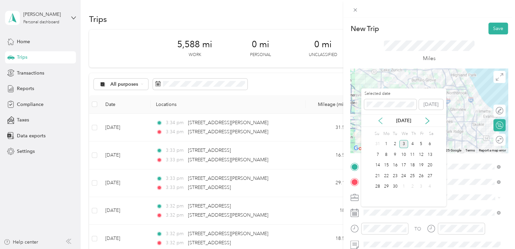
click at [383, 119] on icon at bounding box center [380, 121] width 7 height 7
click at [421, 188] on div "29" at bounding box center [421, 187] width 9 height 8
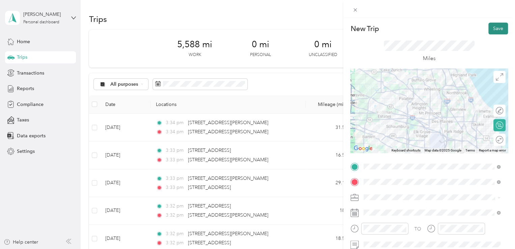
click at [492, 31] on button "Save" at bounding box center [499, 29] width 20 height 12
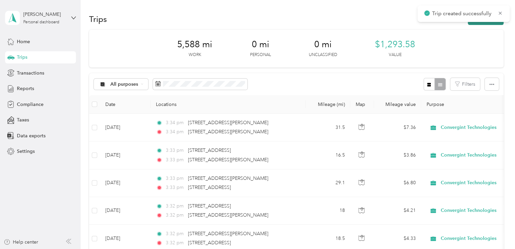
click at [476, 24] on button "New trip" at bounding box center [486, 19] width 36 height 12
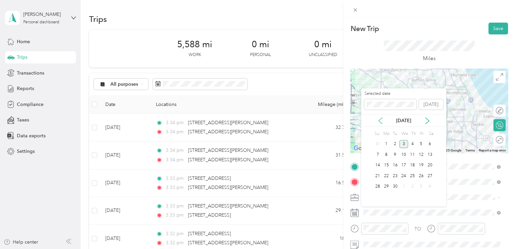
click at [380, 119] on icon at bounding box center [380, 121] width 7 height 7
click at [420, 186] on div "29" at bounding box center [421, 187] width 9 height 8
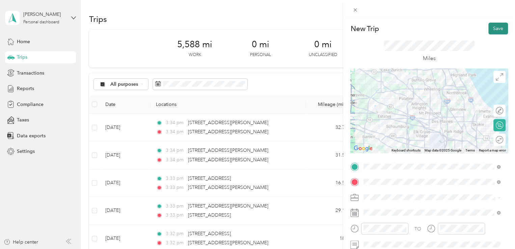
click at [493, 28] on button "Save" at bounding box center [499, 29] width 20 height 12
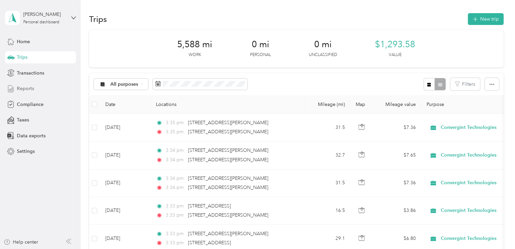
click at [22, 87] on span "Reports" at bounding box center [25, 88] width 17 height 7
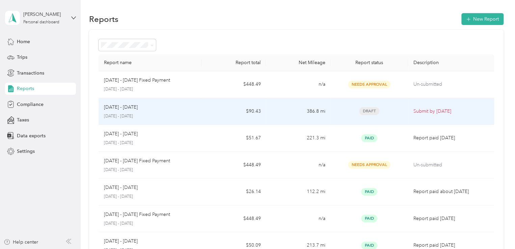
click at [199, 108] on td "[DATE] - [DATE] [DATE] - [DATE]" at bounding box center [150, 111] width 103 height 27
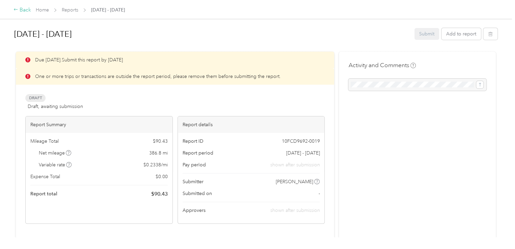
click at [17, 9] on icon at bounding box center [16, 9] width 5 height 5
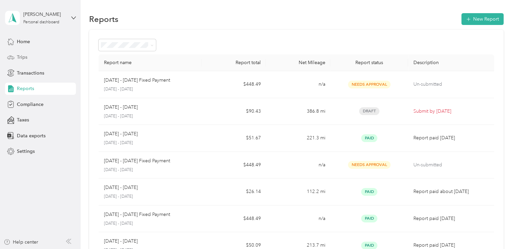
click at [21, 55] on span "Trips" at bounding box center [22, 57] width 10 height 7
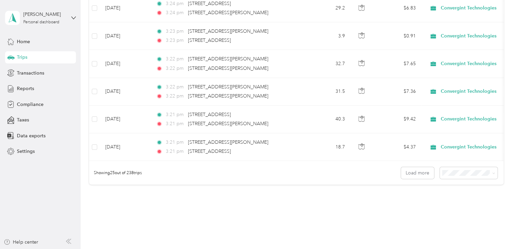
scroll to position [651, 0]
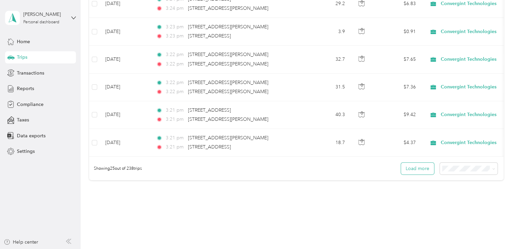
click at [421, 173] on button "Load more" at bounding box center [417, 169] width 33 height 12
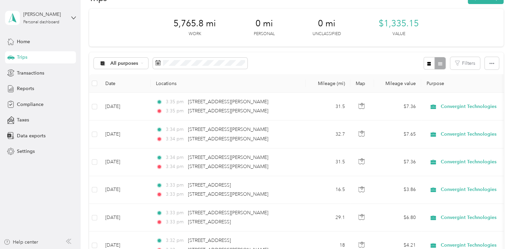
scroll to position [10, 0]
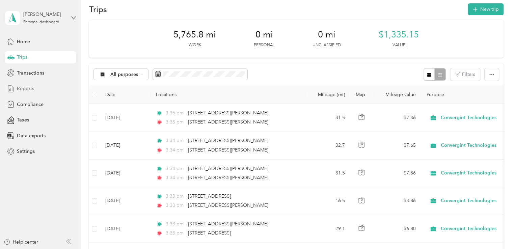
click at [24, 91] on span "Reports" at bounding box center [25, 88] width 17 height 7
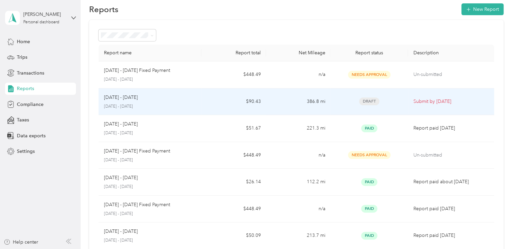
click at [110, 96] on p "[DATE] - [DATE]" at bounding box center [121, 97] width 34 height 7
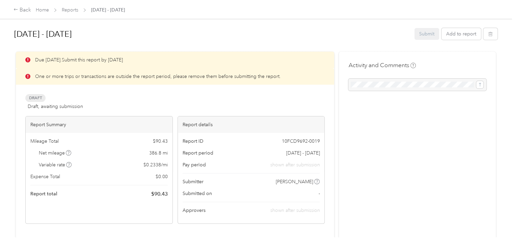
click at [229, 75] on p "One or more trips or transactions are outside the report period, please remove …" at bounding box center [158, 76] width 246 height 7
click at [25, 75] on div "One or more trips or transactions are outside the report period, please remove …" at bounding box center [175, 76] width 318 height 17
click at [35, 75] on p "One or more trips or transactions are outside the report period, please remove …" at bounding box center [158, 76] width 246 height 7
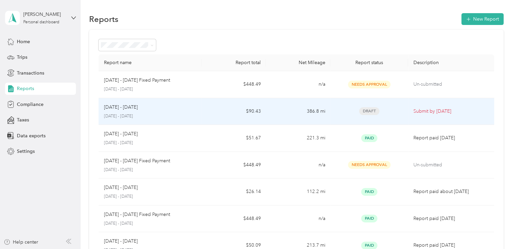
click at [174, 113] on p "[DATE] - [DATE]" at bounding box center [150, 116] width 93 height 6
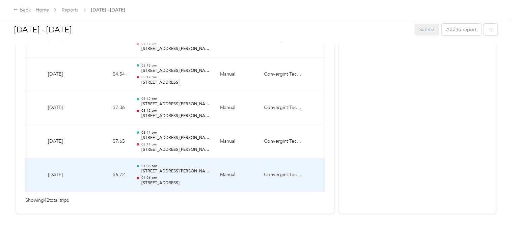
scroll to position [0, 111]
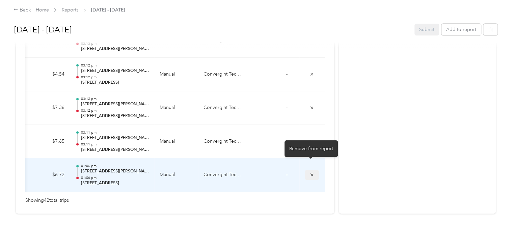
click at [311, 173] on icon "submit" at bounding box center [312, 175] width 5 height 5
click at [311, 174] on icon "submit" at bounding box center [312, 175] width 3 height 3
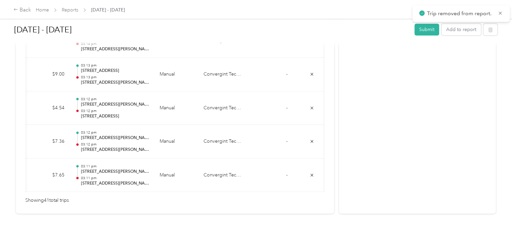
scroll to position [1449, 0]
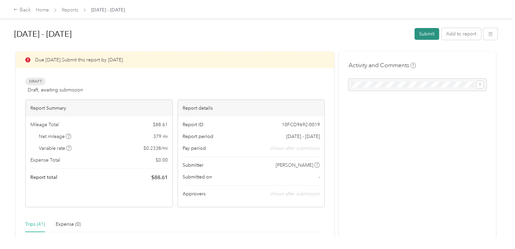
click at [424, 33] on button "Submit" at bounding box center [427, 34] width 25 height 12
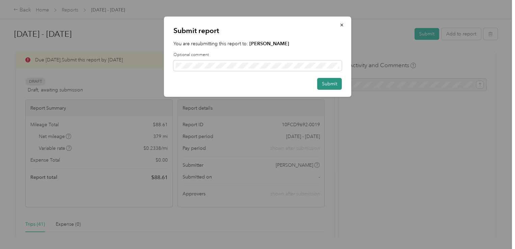
click at [324, 84] on button "Submit" at bounding box center [329, 84] width 25 height 12
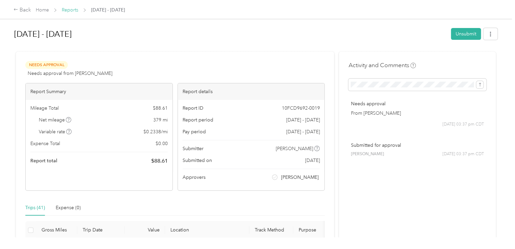
click at [70, 9] on link "Reports" at bounding box center [70, 10] width 17 height 6
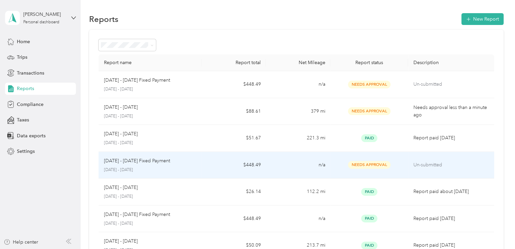
click at [195, 167] on p "[DATE] - [DATE]" at bounding box center [150, 170] width 93 height 6
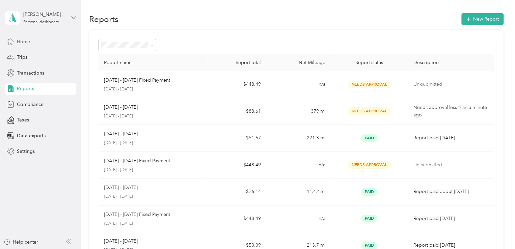
click at [30, 43] on div "Home" at bounding box center [40, 41] width 71 height 12
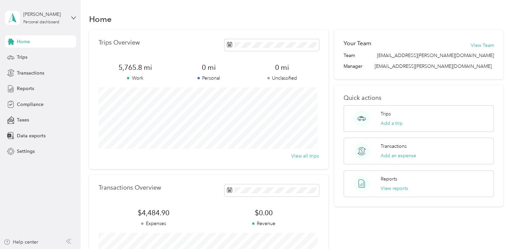
click at [332, 81] on div "Trips Overview 5,765.8 mi Work 0 mi Personal 0 mi Unclassified View all trips T…" at bounding box center [296, 165] width 415 height 271
drag, startPoint x: 88, startPoint y: 19, endPoint x: 113, endPoint y: 21, distance: 25.1
click at [113, 21] on div "Home Trips Overview 5,765.8 mi Work 0 mi Personal 0 mi Unclassified View all tr…" at bounding box center [296, 168] width 431 height 337
click at [116, 20] on div "Home" at bounding box center [296, 19] width 415 height 14
click at [112, 21] on div "Home" at bounding box center [296, 19] width 415 height 14
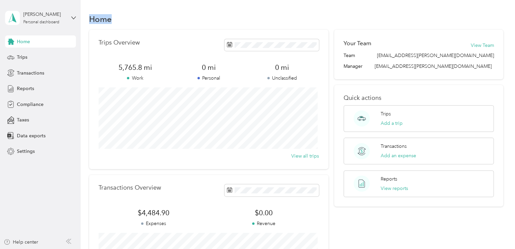
click at [100, 20] on h1 "Home" at bounding box center [100, 19] width 23 height 7
drag, startPoint x: 88, startPoint y: 21, endPoint x: 114, endPoint y: 21, distance: 26.0
click at [114, 21] on div "Home Trips Overview 5,765.8 mi Work 0 mi Personal 0 mi Unclassified View all tr…" at bounding box center [296, 168] width 431 height 337
click at [114, 21] on div "Home" at bounding box center [296, 19] width 415 height 14
drag, startPoint x: 113, startPoint y: 19, endPoint x: 91, endPoint y: 16, distance: 22.9
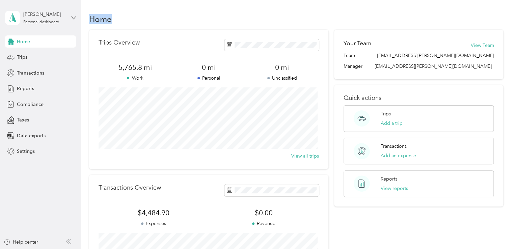
click at [91, 16] on div "Home" at bounding box center [296, 19] width 415 height 14
click at [124, 20] on div "Home" at bounding box center [296, 19] width 415 height 14
drag, startPoint x: 89, startPoint y: 19, endPoint x: 115, endPoint y: 20, distance: 26.4
click at [115, 20] on div "Home" at bounding box center [296, 19] width 415 height 14
click at [109, 19] on h1 "Home" at bounding box center [100, 19] width 23 height 7
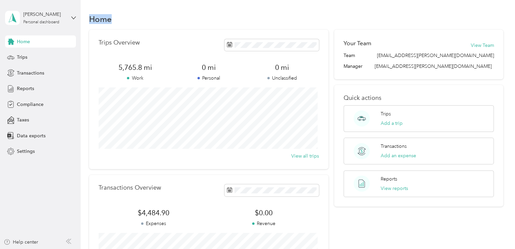
drag, startPoint x: 89, startPoint y: 19, endPoint x: 116, endPoint y: 21, distance: 27.1
click at [116, 21] on div "Home" at bounding box center [296, 19] width 415 height 14
click at [90, 19] on h1 "Home" at bounding box center [100, 19] width 23 height 7
drag, startPoint x: 89, startPoint y: 19, endPoint x: 111, endPoint y: 22, distance: 22.8
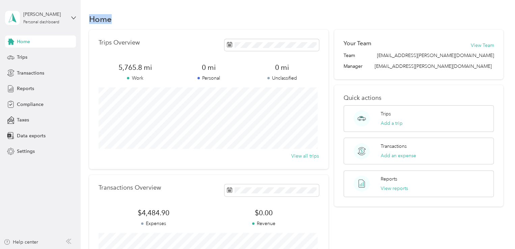
click at [111, 22] on h1 "Home" at bounding box center [100, 19] width 23 height 7
click at [115, 21] on div "Home" at bounding box center [296, 19] width 415 height 14
click at [102, 21] on h1 "Home" at bounding box center [100, 19] width 23 height 7
drag, startPoint x: 89, startPoint y: 18, endPoint x: 115, endPoint y: 19, distance: 26.0
click at [115, 19] on div "Home" at bounding box center [296, 19] width 415 height 14
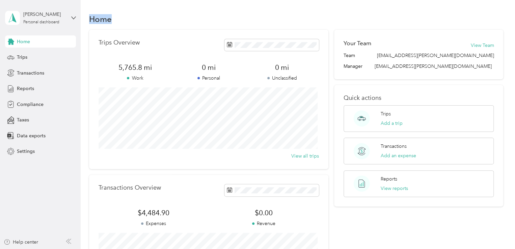
click at [115, 19] on div "Home" at bounding box center [296, 19] width 415 height 14
drag, startPoint x: 93, startPoint y: 18, endPoint x: 111, endPoint y: 19, distance: 17.6
click at [111, 19] on h1 "Home" at bounding box center [100, 19] width 23 height 7
click at [120, 19] on div "Home" at bounding box center [296, 19] width 415 height 14
drag, startPoint x: 91, startPoint y: 19, endPoint x: 118, endPoint y: 19, distance: 27.0
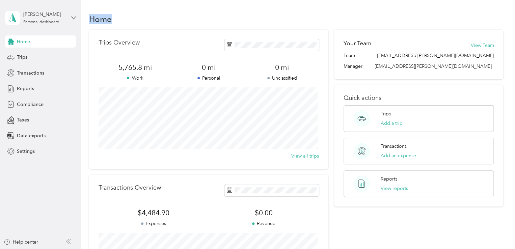
click at [118, 19] on div "Home" at bounding box center [296, 19] width 415 height 14
click at [121, 14] on div "Home" at bounding box center [296, 19] width 415 height 14
drag, startPoint x: 111, startPoint y: 20, endPoint x: 87, endPoint y: 18, distance: 24.1
click at [87, 18] on div "Home Trips Overview 5,765.8 mi Work 0 mi Personal 0 mi Unclassified View all tr…" at bounding box center [296, 168] width 431 height 337
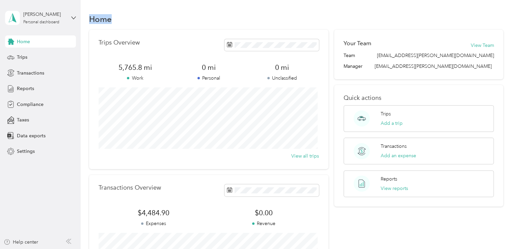
click at [121, 15] on div "Home" at bounding box center [296, 19] width 415 height 14
click at [90, 31] on div "Trips Overview 5,765.8 mi Work 0 mi Personal 0 mi Unclassified View all trips" at bounding box center [208, 99] width 239 height 139
drag, startPoint x: 112, startPoint y: 20, endPoint x: 91, endPoint y: 19, distance: 21.6
click at [91, 19] on div "Home" at bounding box center [296, 19] width 415 height 14
click at [124, 17] on div "Home" at bounding box center [296, 19] width 415 height 14
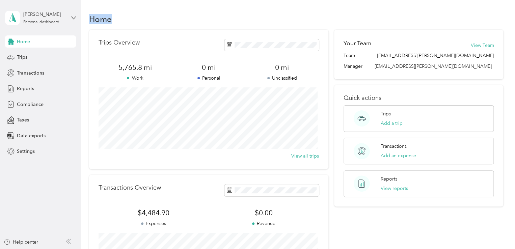
drag, startPoint x: 90, startPoint y: 19, endPoint x: 111, endPoint y: 20, distance: 21.3
click at [111, 20] on h1 "Home" at bounding box center [100, 19] width 23 height 7
click at [128, 16] on div "Home" at bounding box center [296, 19] width 415 height 14
click at [137, 17] on div "Home" at bounding box center [296, 19] width 415 height 14
click at [109, 22] on h1 "Home" at bounding box center [100, 19] width 23 height 7
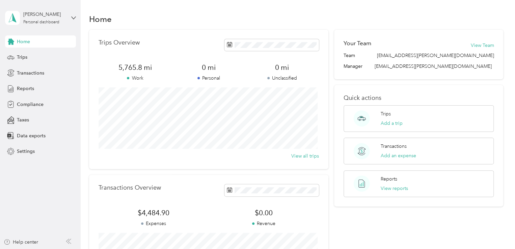
click at [89, 18] on h1 "Home" at bounding box center [100, 19] width 23 height 7
drag, startPoint x: 91, startPoint y: 18, endPoint x: 122, endPoint y: 19, distance: 31.4
click at [122, 19] on div "Home" at bounding box center [296, 19] width 415 height 14
